Goal: Task Accomplishment & Management: Complete application form

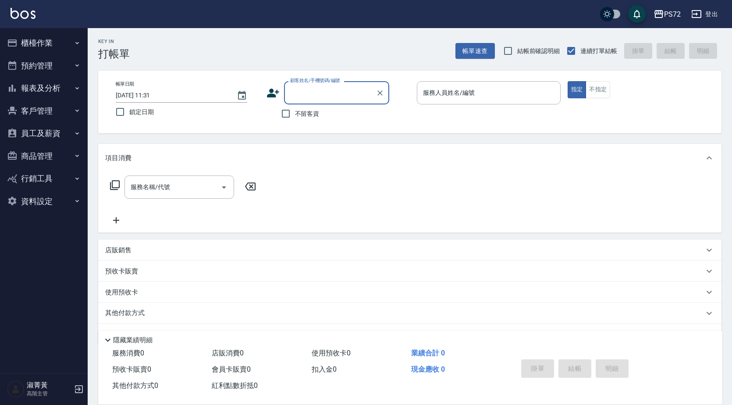
click at [63, 64] on button "預約管理" at bounding box center [44, 65] width 81 height 23
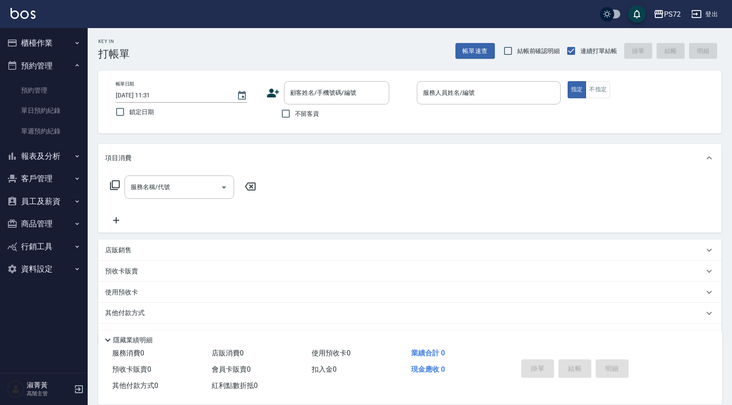
click at [50, 41] on button "櫃檯作業" at bounding box center [44, 43] width 81 height 23
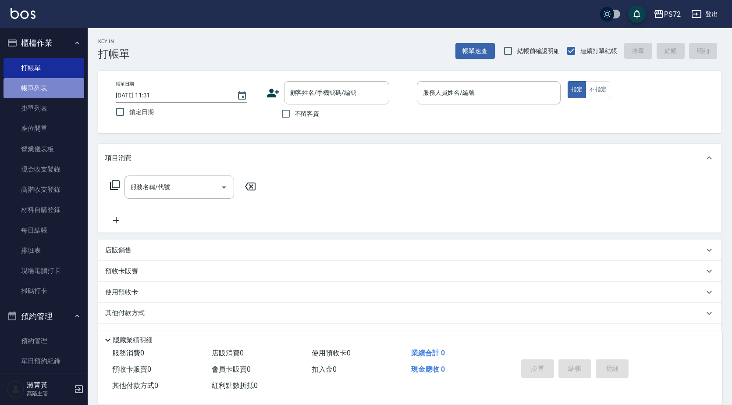
click at [46, 81] on link "帳單列表" at bounding box center [44, 88] width 81 height 20
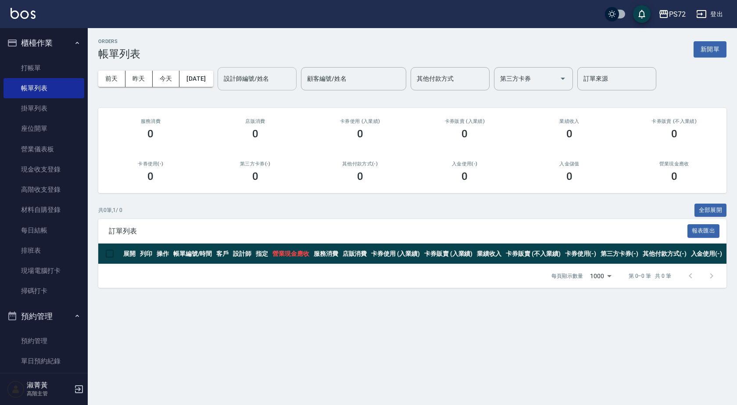
click at [290, 78] on input "設計師編號/姓名" at bounding box center [256, 78] width 71 height 15
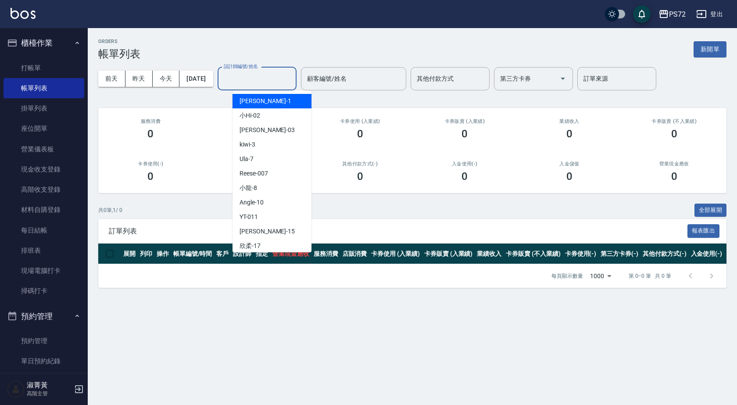
click at [286, 102] on div "[PERSON_NAME] -1" at bounding box center [271, 101] width 79 height 14
type input "[PERSON_NAME]-1"
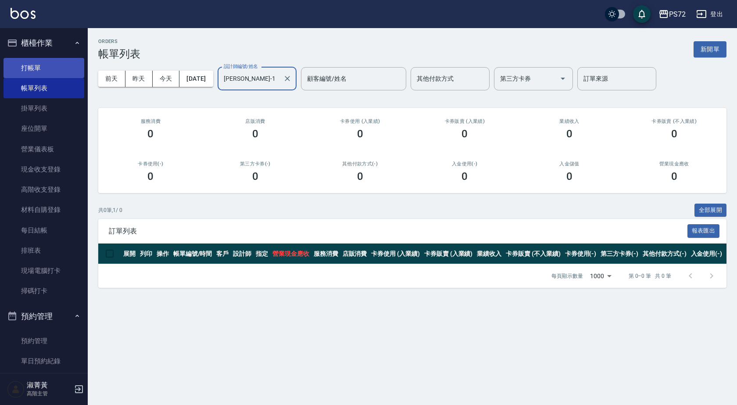
click at [48, 63] on link "打帳單" at bounding box center [44, 68] width 81 height 20
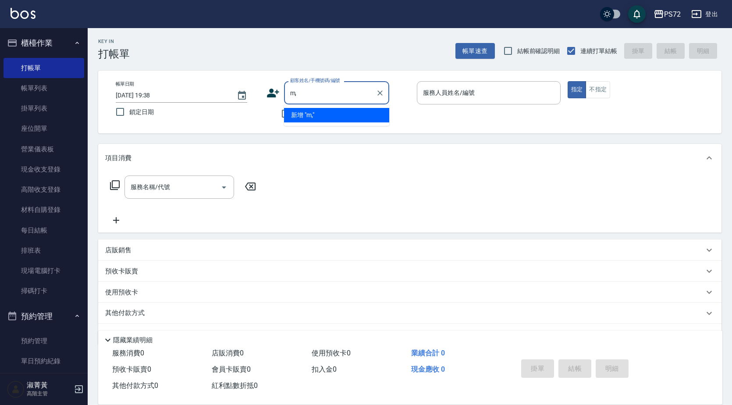
type input "m"
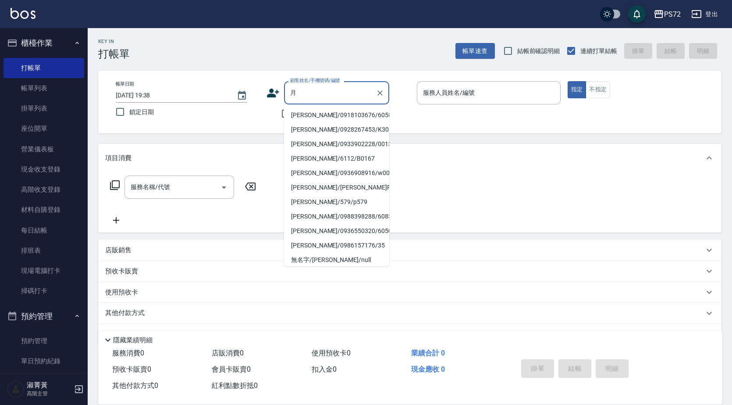
click at [335, 114] on li "[PERSON_NAME]/0918103676/6058" at bounding box center [336, 115] width 105 height 14
type input "[PERSON_NAME]/0918103676/6058"
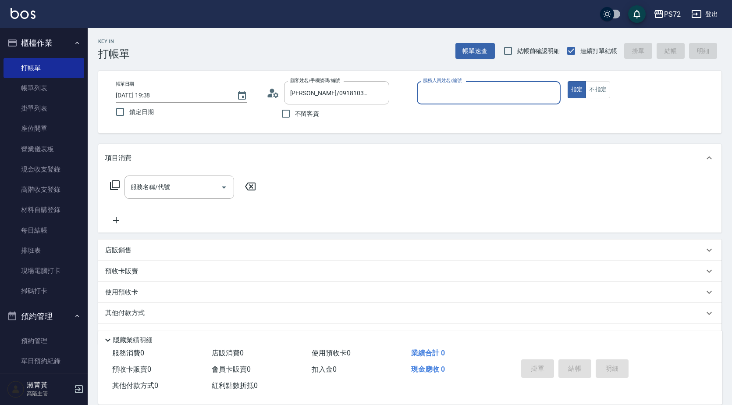
type input "[PERSON_NAME]-1"
click at [160, 190] on div "服務名稱/代號 服務名稱/代號" at bounding box center [180, 186] width 110 height 23
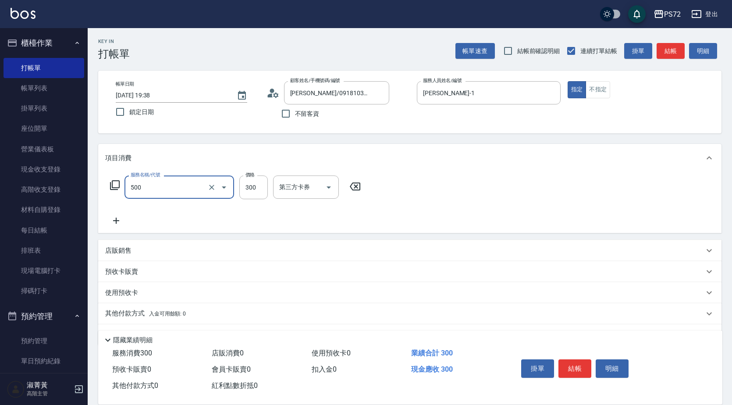
type input "洗髮(A級)(500)"
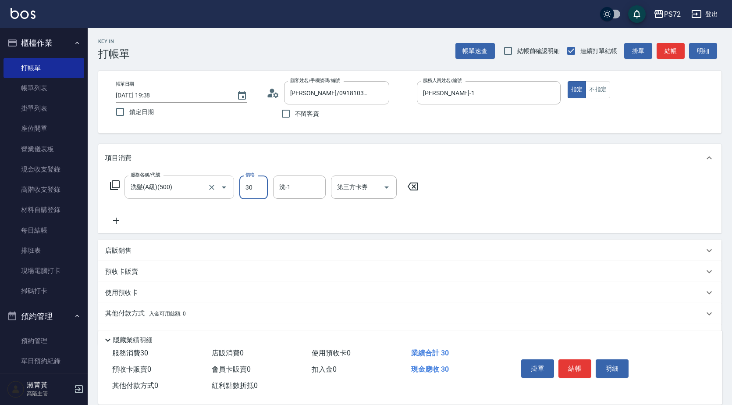
type input "300"
type input "小Hi-02"
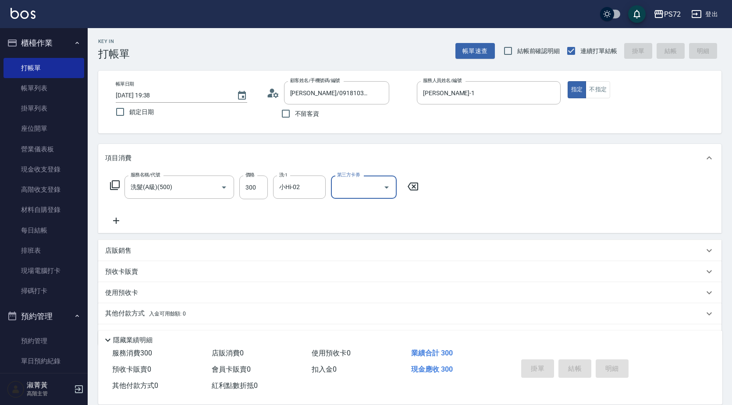
type input "[DATE] 19:39"
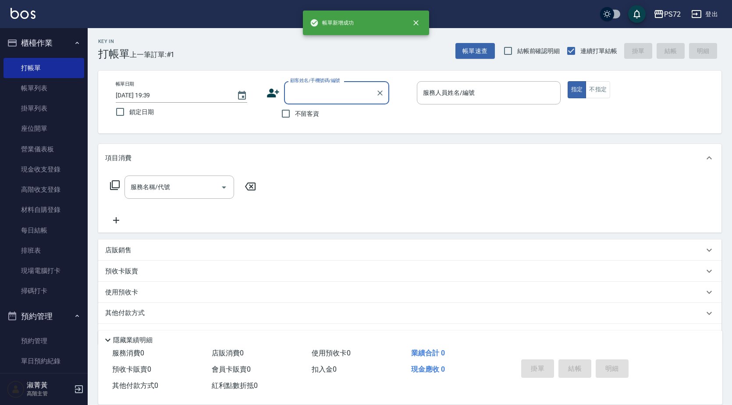
click at [298, 93] on input "顧客姓名/手機號碼/編號" at bounding box center [330, 92] width 84 height 15
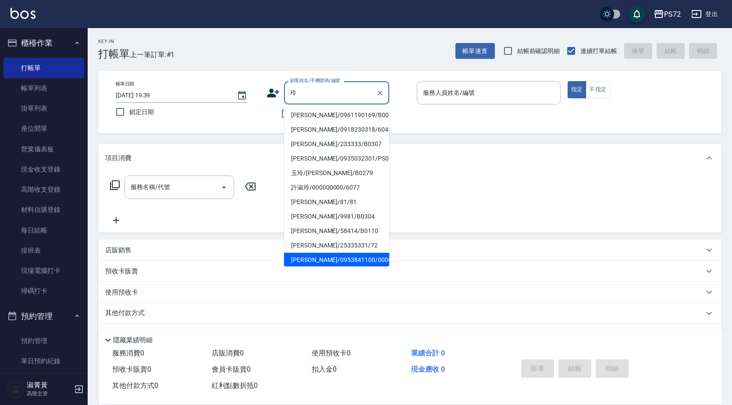
scroll to position [88, 0]
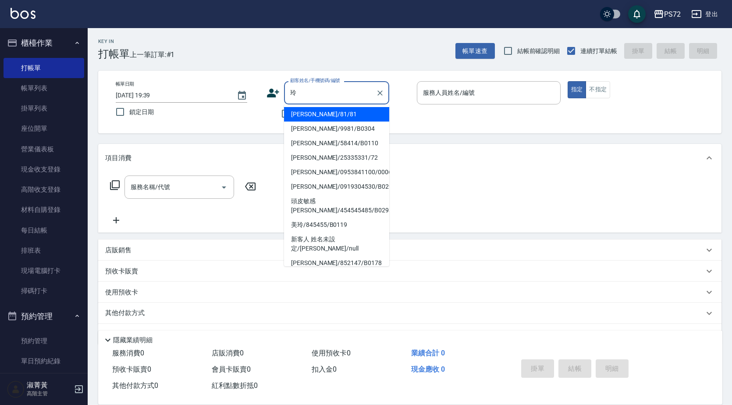
click at [334, 35] on li "[PERSON_NAME]/0961190169/B0074" at bounding box center [336, 27] width 105 height 14
type input "[PERSON_NAME]/0961190169/B0074"
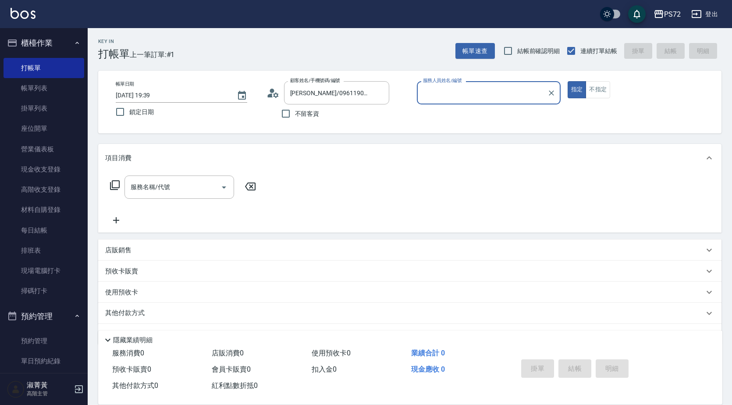
type input "小Hi-02"
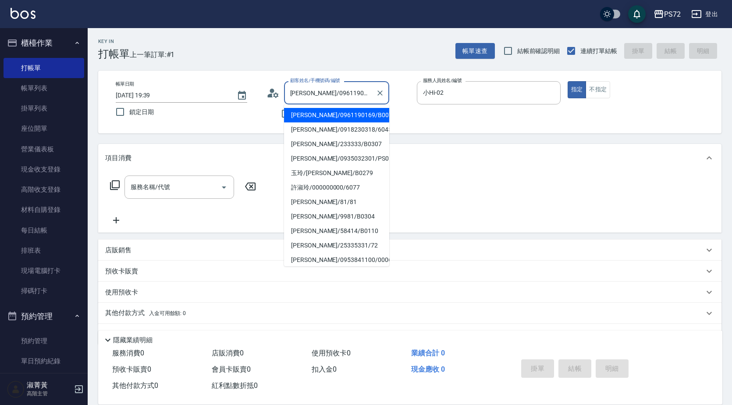
click at [344, 98] on input "[PERSON_NAME]/0961190169/B0074" at bounding box center [330, 92] width 84 height 15
click at [329, 202] on li "[PERSON_NAME]/81/81" at bounding box center [336, 202] width 105 height 14
type input "[PERSON_NAME]/81/81"
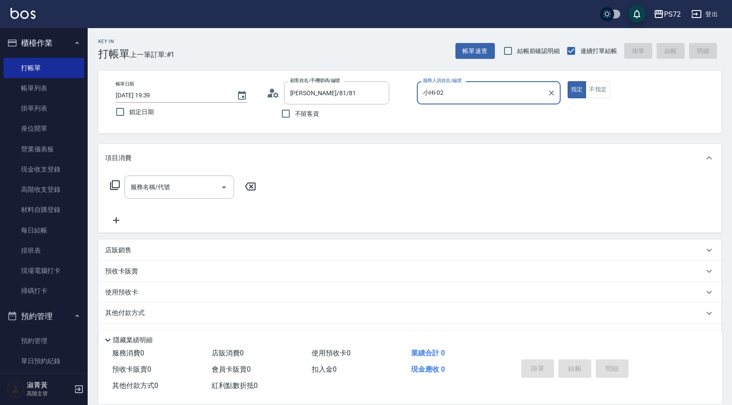
type input "[PERSON_NAME]-1"
click at [152, 191] on input "服務名稱/代號" at bounding box center [172, 186] width 89 height 15
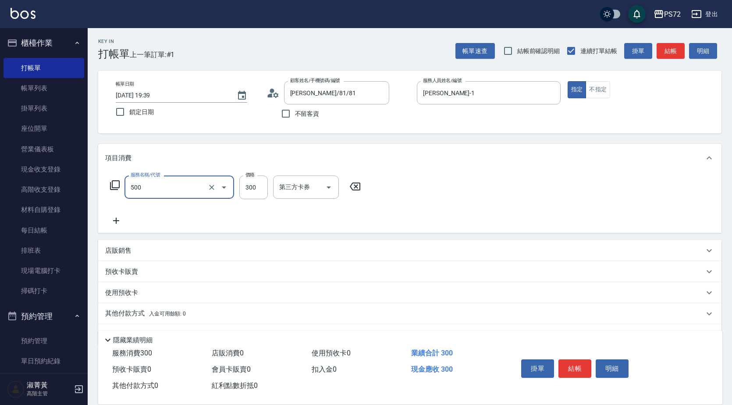
type input "洗髮(A級)(500)"
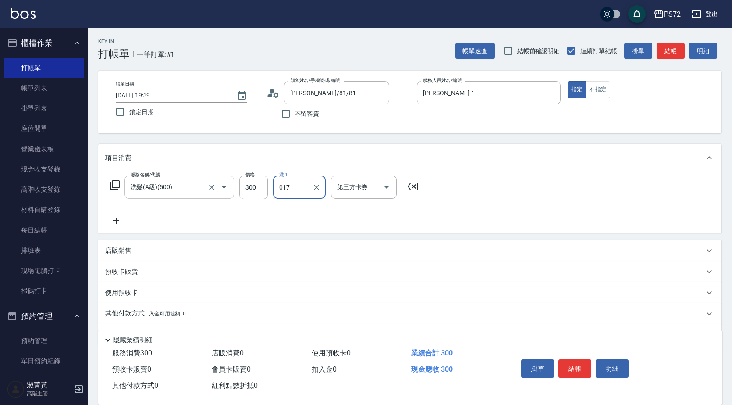
type input "017"
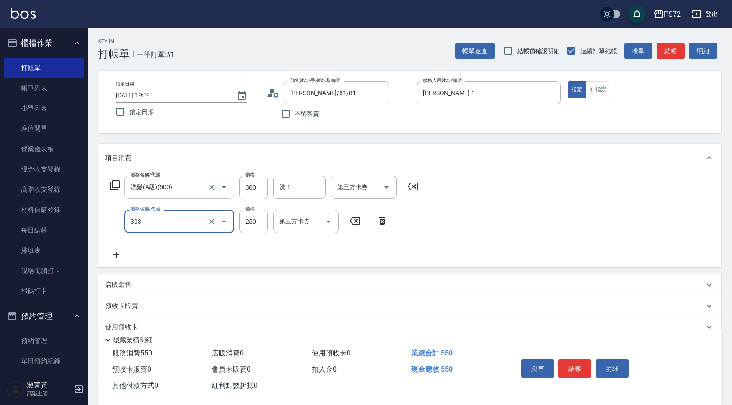
type input "剪髮(303)"
type input "350"
click at [279, 195] on input "洗-1" at bounding box center [299, 186] width 45 height 15
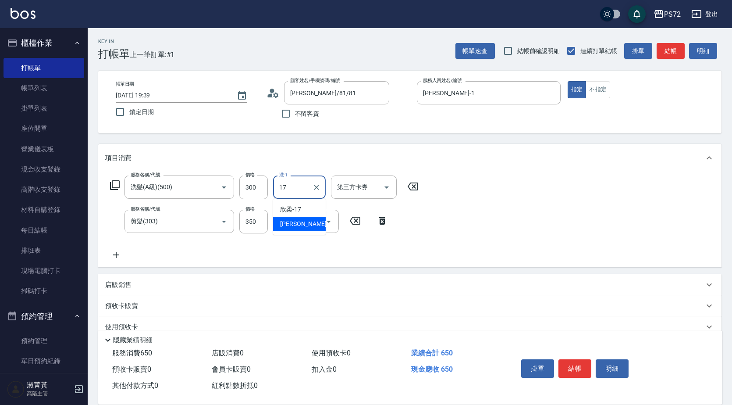
type input "欣柔-17"
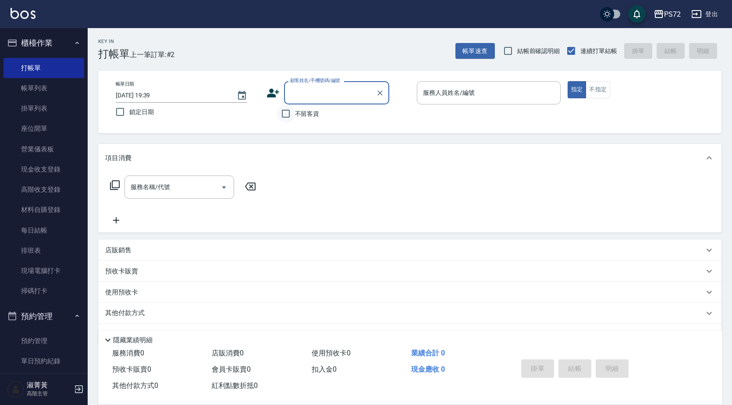
click at [289, 108] on input "不留客資" at bounding box center [286, 113] width 18 height 18
checkbox input "true"
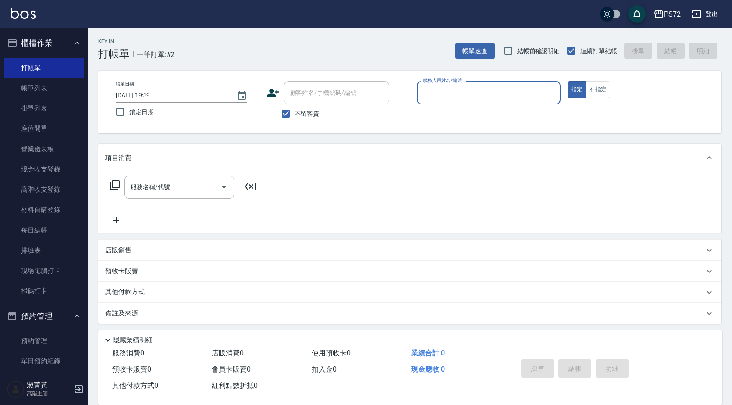
click at [448, 98] on input "服務人員姓名/編號" at bounding box center [489, 92] width 136 height 15
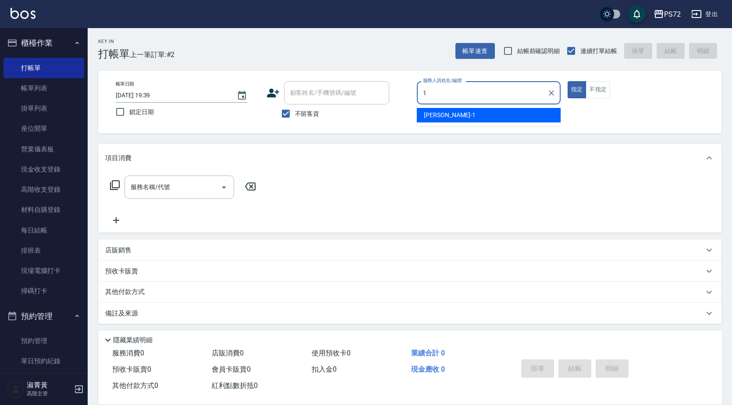
type input "[PERSON_NAME]-1"
type button "true"
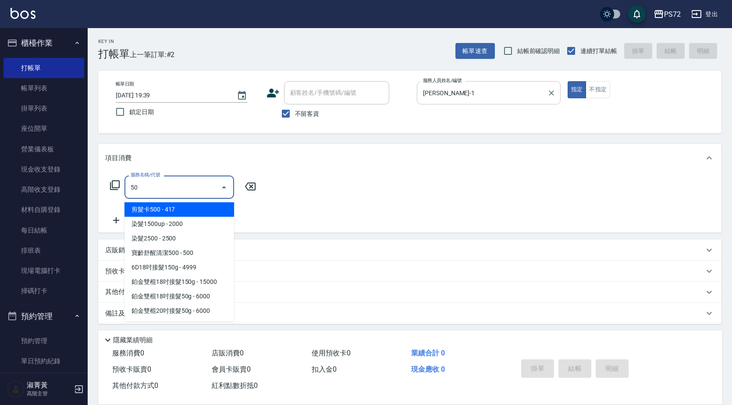
type input "5"
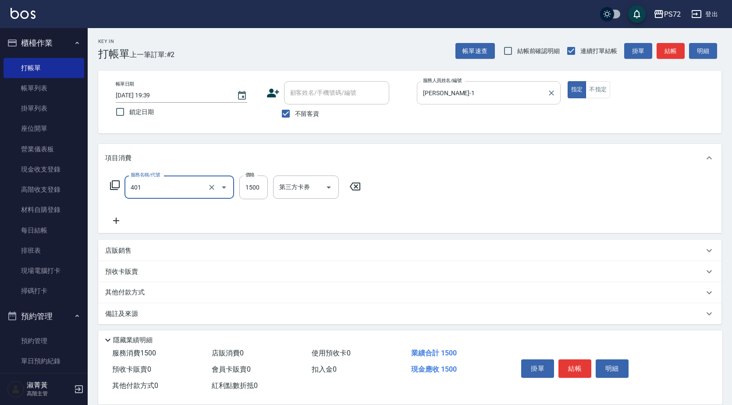
type input "染髮(401)"
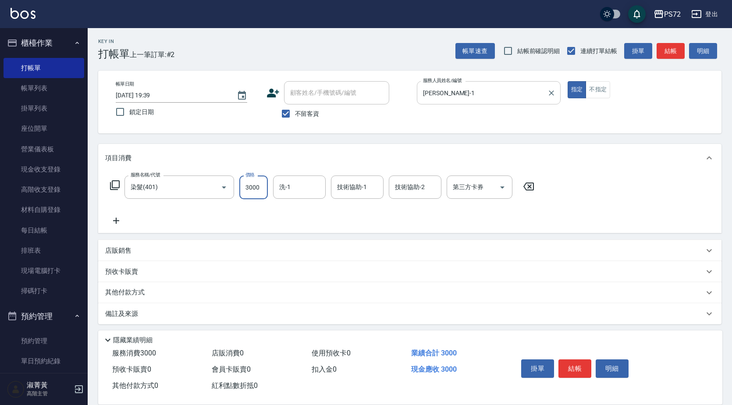
type input "3000"
click at [133, 247] on div "店販銷售" at bounding box center [404, 250] width 599 height 9
click at [142, 280] on input "服務人員姓名/編號" at bounding box center [138, 282] width 58 height 15
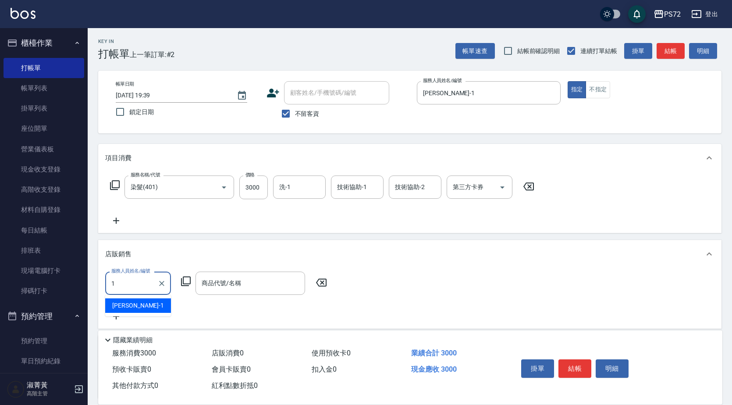
type input "[PERSON_NAME]-1"
click at [185, 281] on icon at bounding box center [186, 281] width 11 height 11
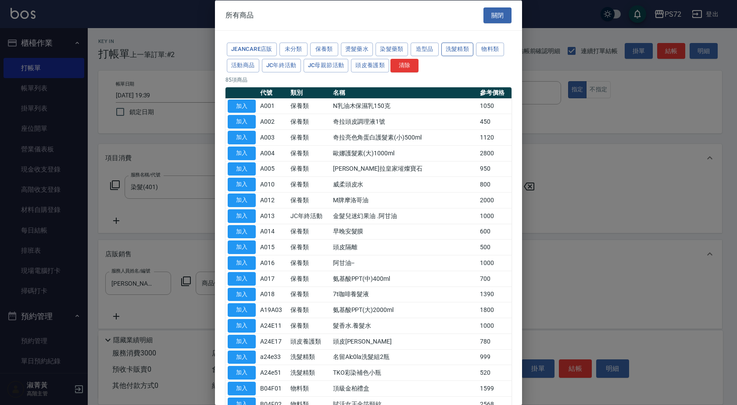
click at [449, 50] on button "洗髮精類" at bounding box center [457, 50] width 32 height 14
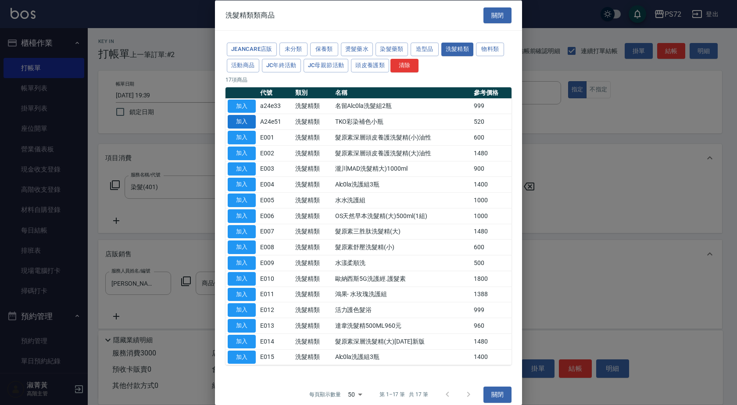
click at [247, 121] on button "加入" at bounding box center [242, 122] width 28 height 14
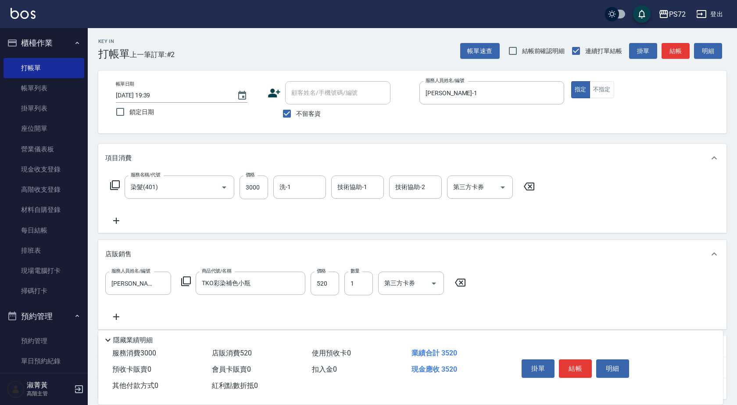
type input "TKO彩染補色小瓶"
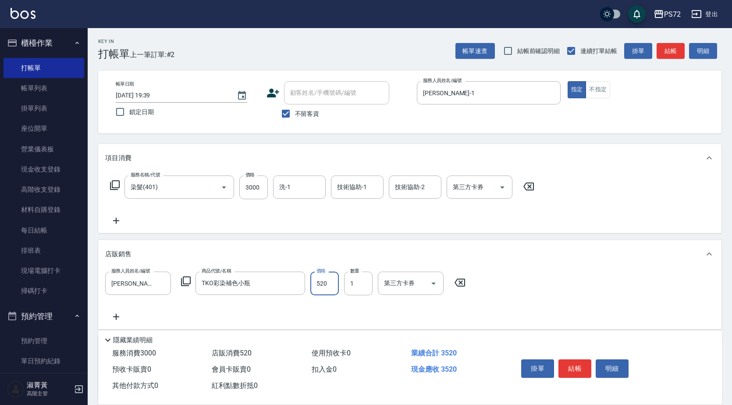
click at [327, 278] on input "520" at bounding box center [324, 283] width 28 height 24
type input "600"
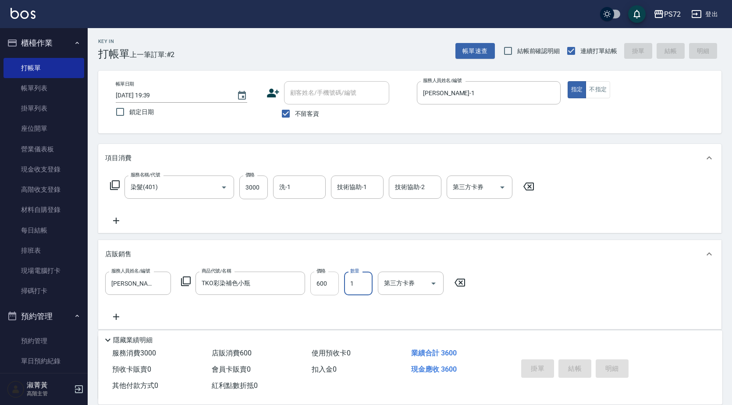
type input "[DATE] 19:40"
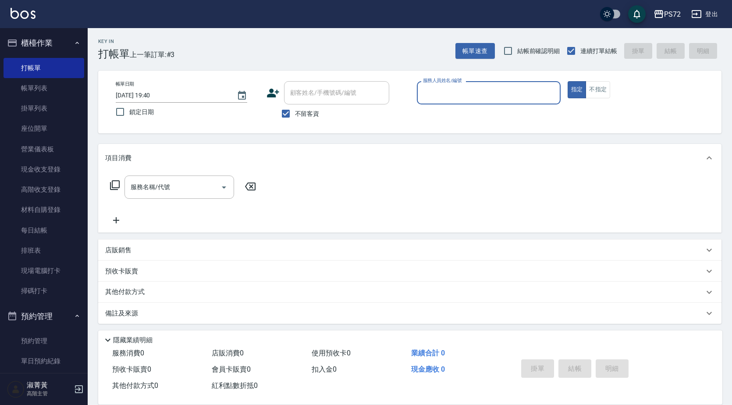
click at [537, 84] on div "服務人員姓名/編號" at bounding box center [489, 92] width 144 height 23
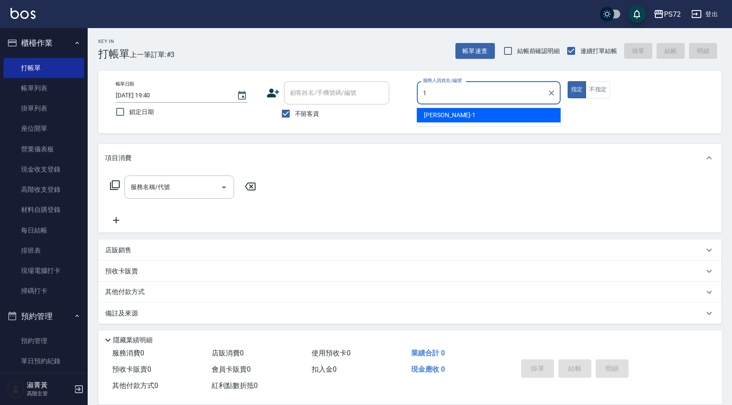
type input "[PERSON_NAME]-1"
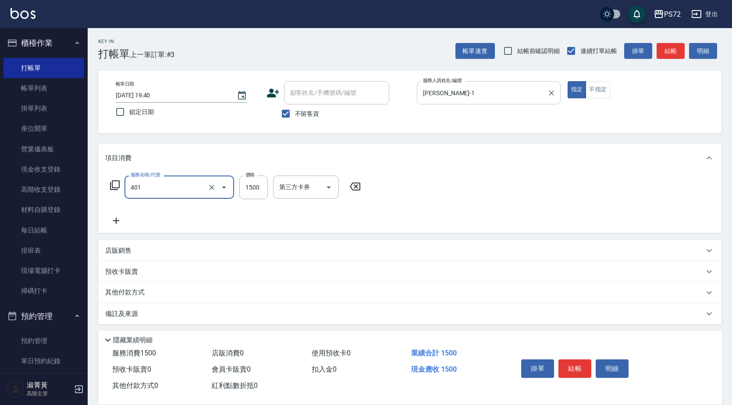
type input "染髮(401)"
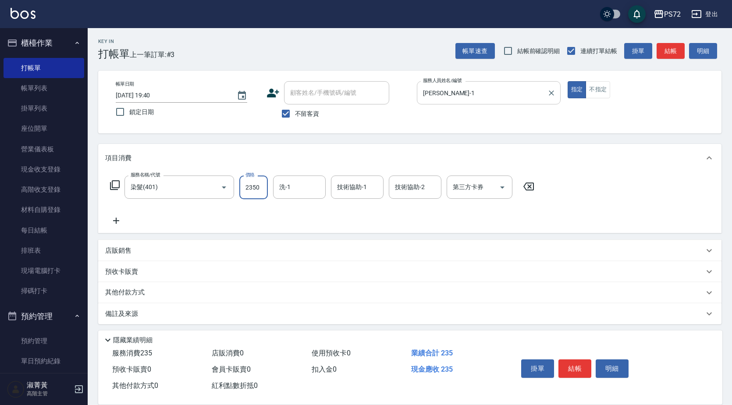
type input "2350"
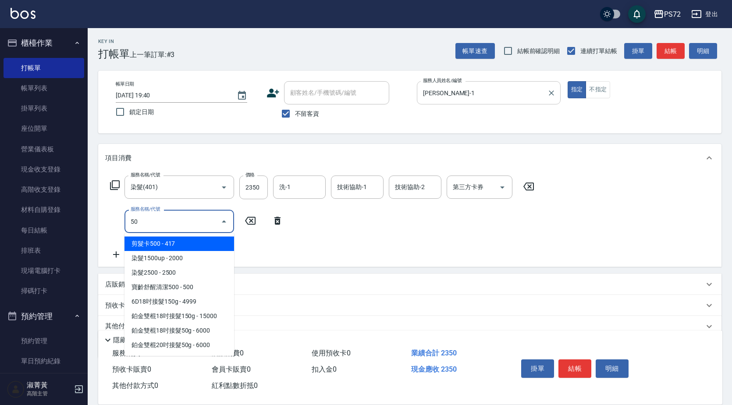
type input "500"
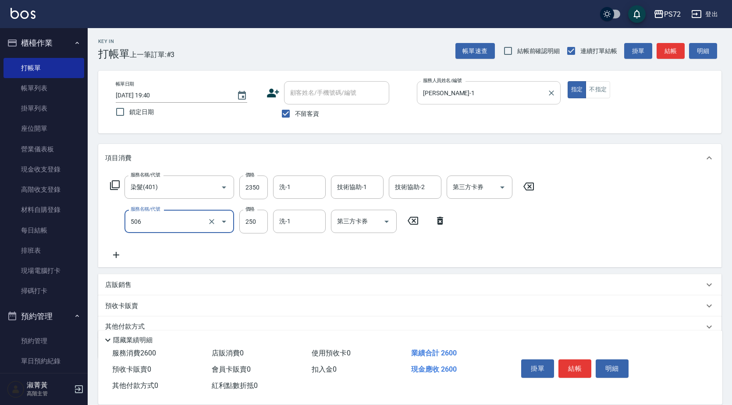
type input "洗髮學生(506)"
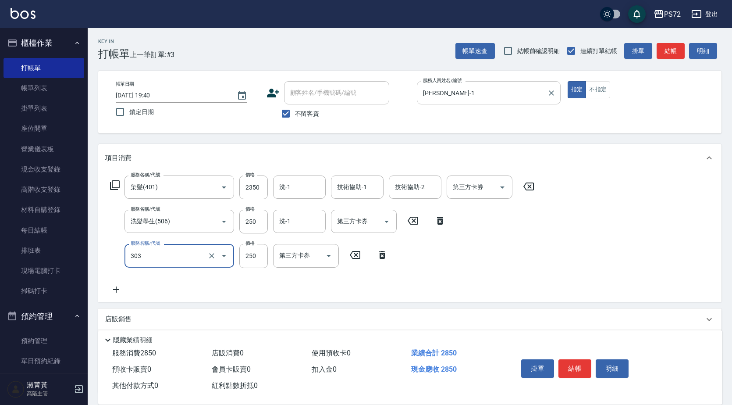
type input "剪髮(303)"
type input "300"
click at [260, 193] on input "2350" at bounding box center [253, 187] width 28 height 24
click at [259, 181] on input "22450" at bounding box center [253, 187] width 28 height 24
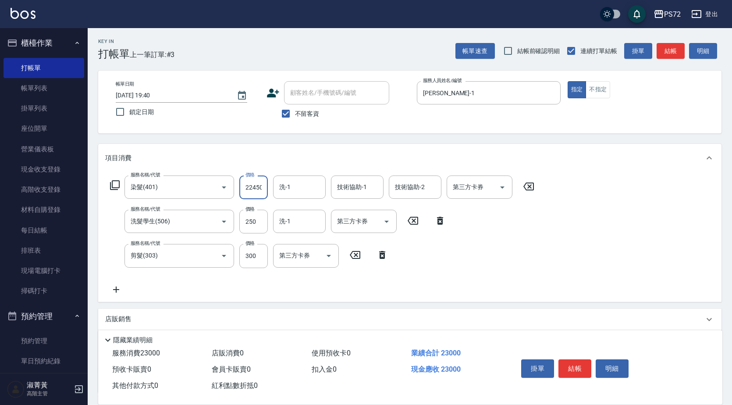
click at [259, 183] on input "22450" at bounding box center [253, 187] width 28 height 24
type input "2450"
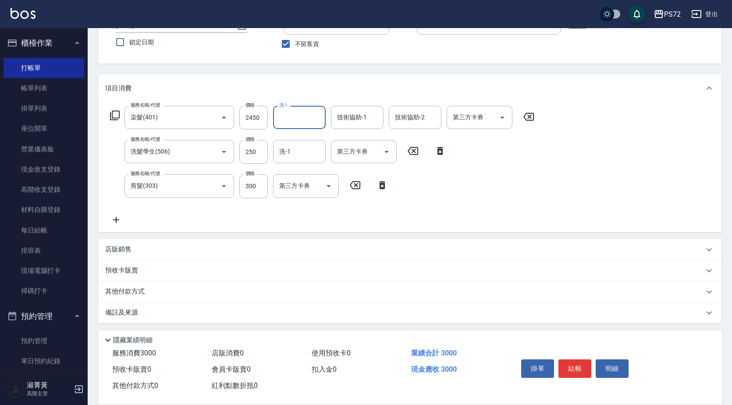
scroll to position [72, 0]
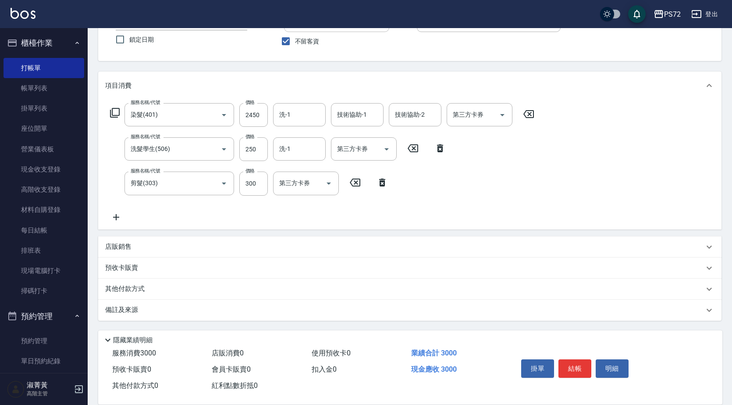
click at [123, 244] on p "店販銷售" at bounding box center [118, 246] width 26 height 9
click at [126, 269] on label "服務人員姓名/編號" at bounding box center [130, 267] width 39 height 7
click at [126, 272] on input "服務人員姓名/編號" at bounding box center [138, 279] width 58 height 15
click at [126, 273] on input "服務人員姓名/編號" at bounding box center [138, 279] width 58 height 15
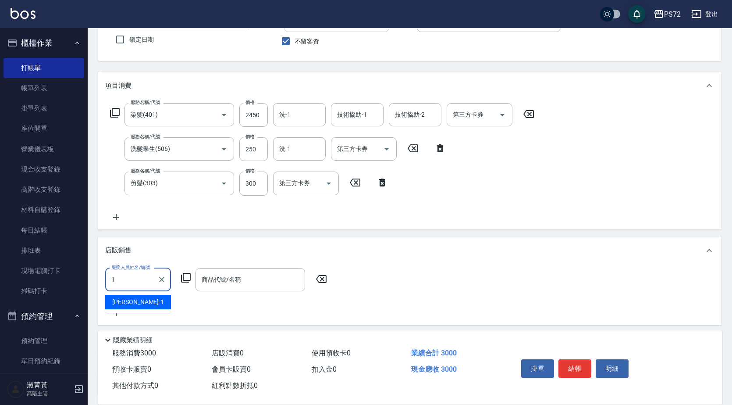
type input "[PERSON_NAME]-1"
click at [184, 277] on icon at bounding box center [186, 277] width 11 height 11
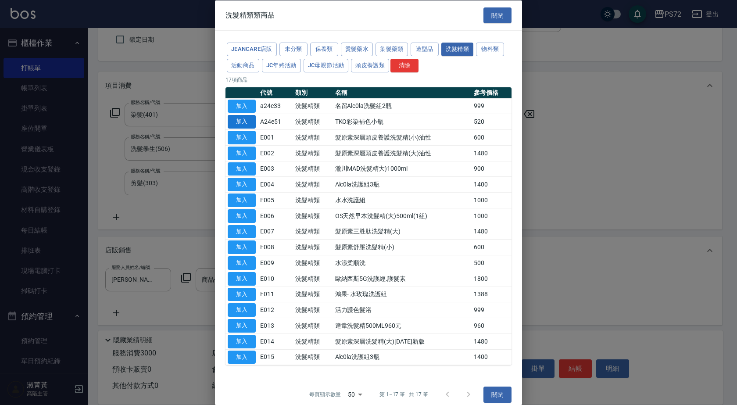
click at [244, 120] on button "加入" at bounding box center [242, 122] width 28 height 14
type input "TKO彩染補色小瓶"
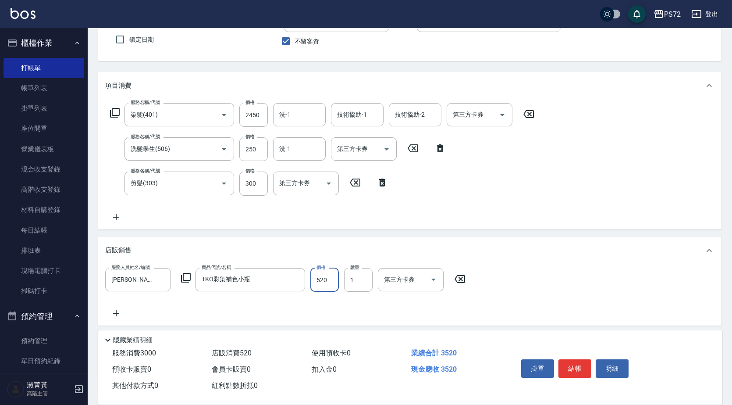
click at [333, 283] on input "520" at bounding box center [324, 280] width 28 height 24
click at [462, 282] on icon at bounding box center [460, 279] width 11 height 8
click at [583, 364] on button "結帳" at bounding box center [575, 368] width 33 height 18
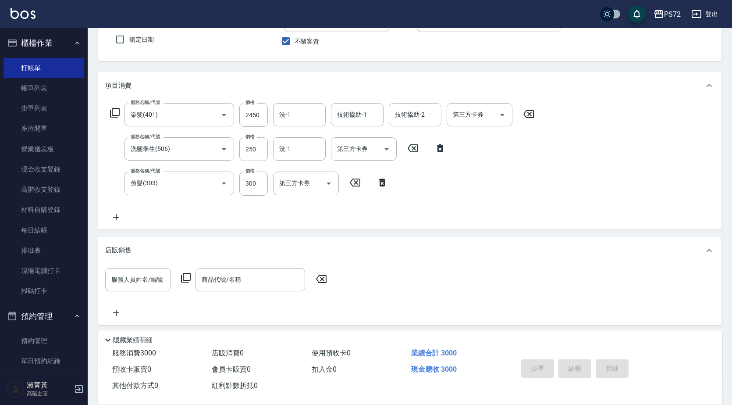
type input "[DATE] 19:41"
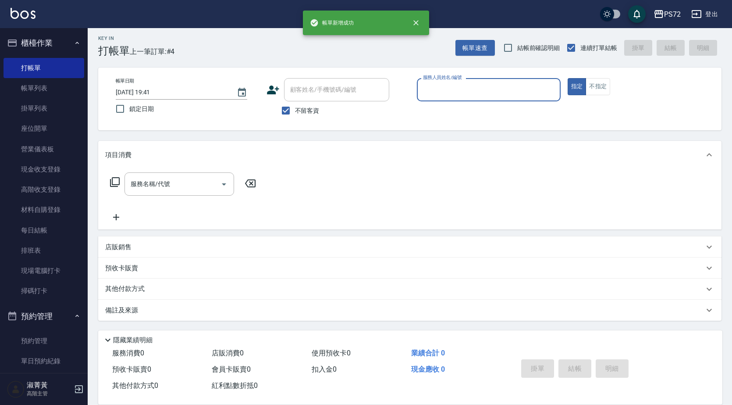
scroll to position [3, 0]
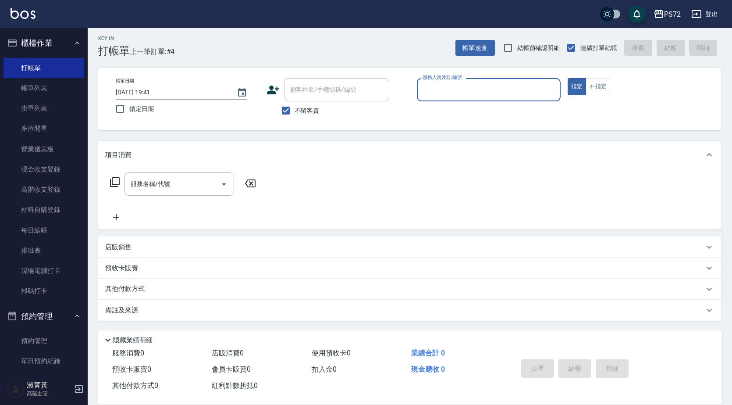
click at [442, 85] on input "服務人員姓名/編號" at bounding box center [489, 89] width 136 height 15
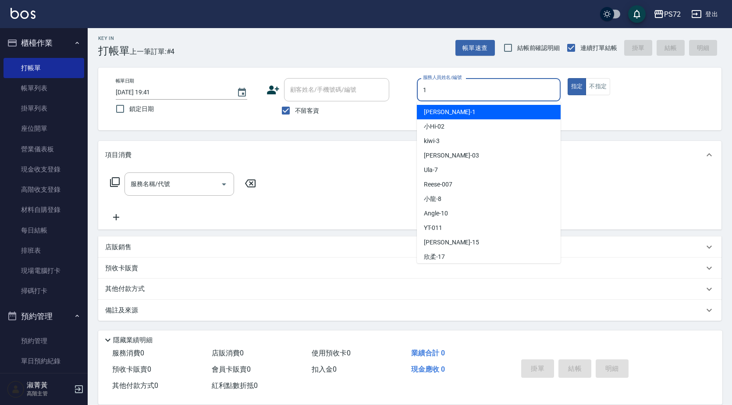
type input "[PERSON_NAME]-1"
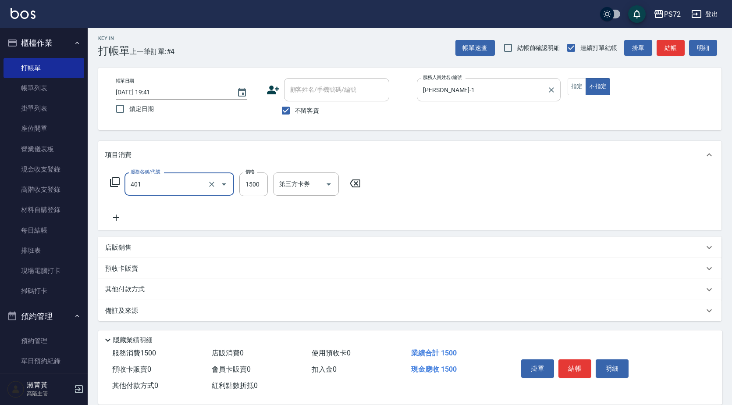
type input "染髮(401)"
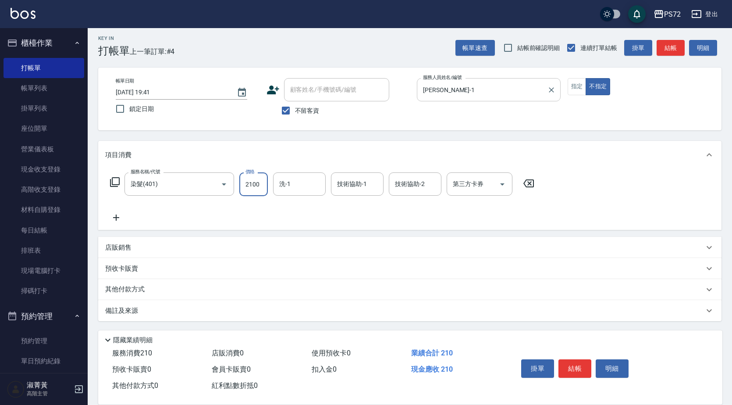
type input "2100"
click at [123, 242] on div "店販銷售" at bounding box center [409, 247] width 623 height 21
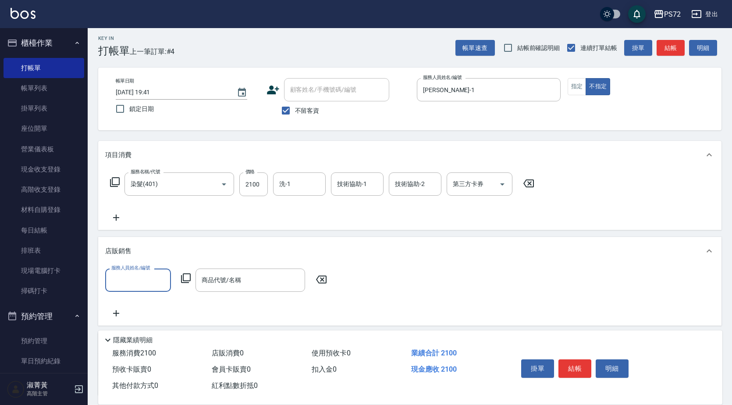
scroll to position [0, 0]
click at [134, 266] on label "服務人員姓名/編號" at bounding box center [130, 267] width 39 height 7
click at [134, 272] on input "服務人員姓名/編號" at bounding box center [138, 279] width 58 height 15
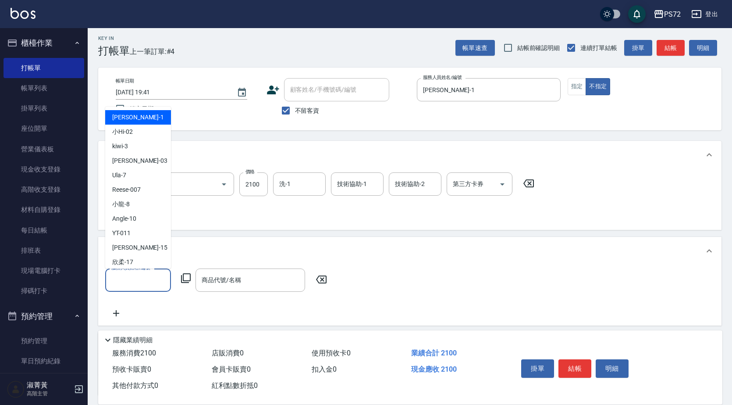
click at [135, 281] on input "服務人員姓名/編號" at bounding box center [138, 279] width 58 height 15
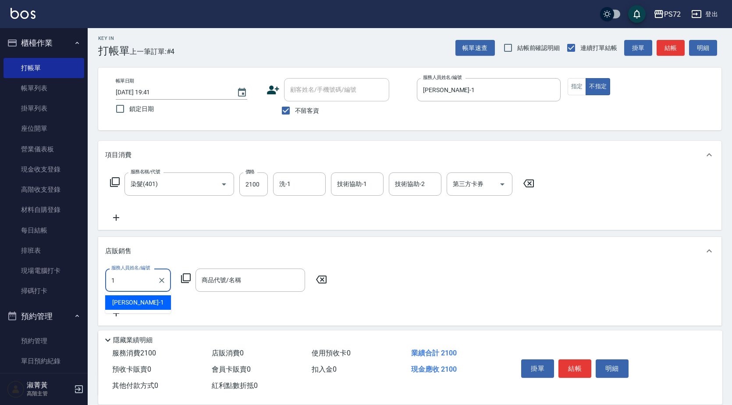
type input "[PERSON_NAME]-1"
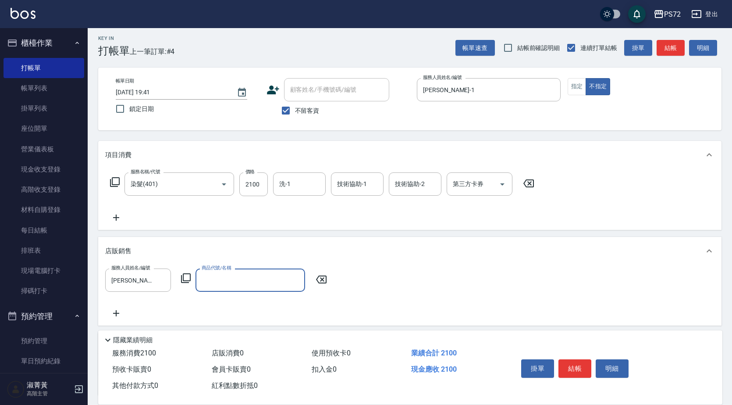
click at [182, 279] on icon at bounding box center [186, 278] width 10 height 10
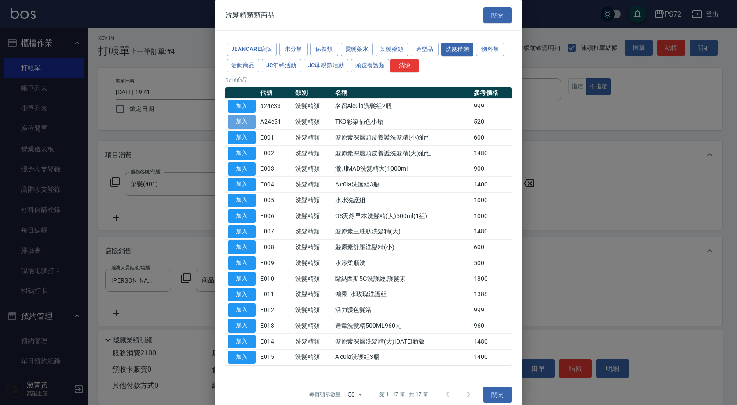
click at [246, 124] on button "加入" at bounding box center [242, 122] width 28 height 14
type input "TKO彩染補色小瓶"
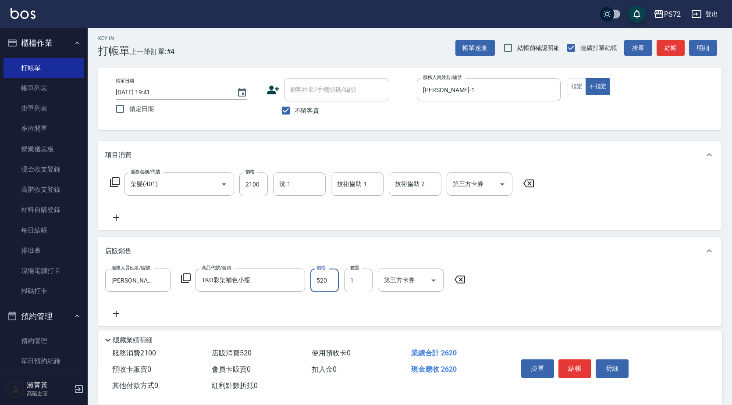
click at [329, 277] on input "520" at bounding box center [324, 280] width 28 height 24
type input "600"
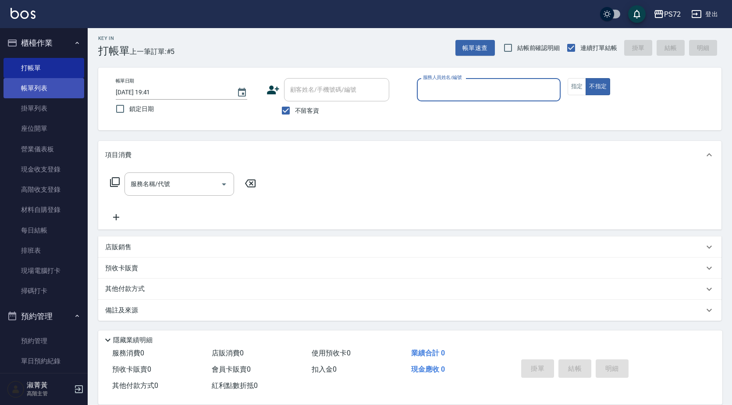
click at [33, 82] on link "帳單列表" at bounding box center [44, 88] width 81 height 20
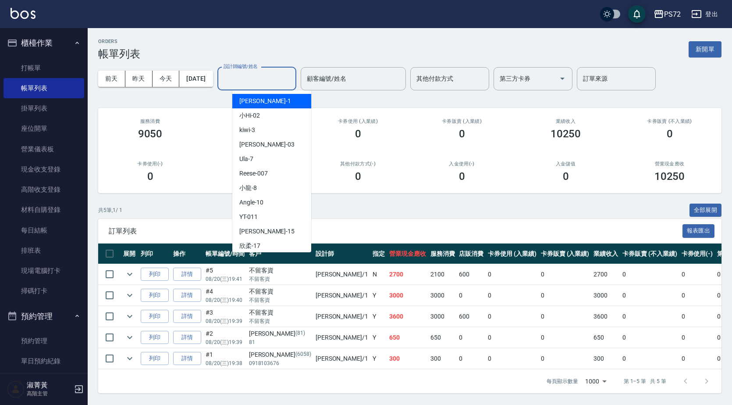
click at [267, 79] on input "設計師編號/姓名" at bounding box center [256, 78] width 71 height 15
click at [277, 107] on div "[PERSON_NAME] -1" at bounding box center [271, 101] width 79 height 14
type input "[PERSON_NAME]-1"
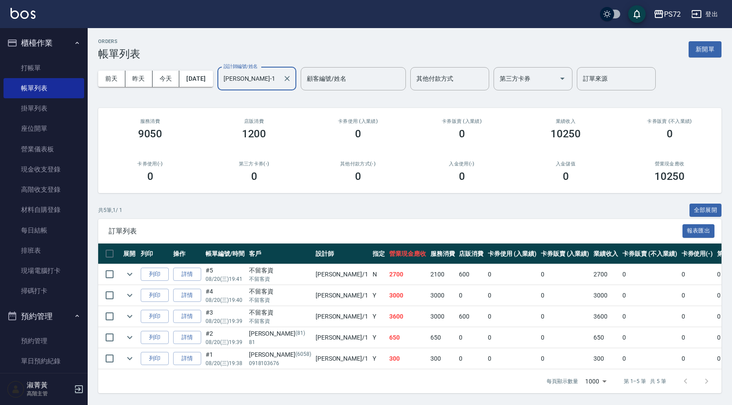
scroll to position [5, 0]
